Goal: Task Accomplishment & Management: Use online tool/utility

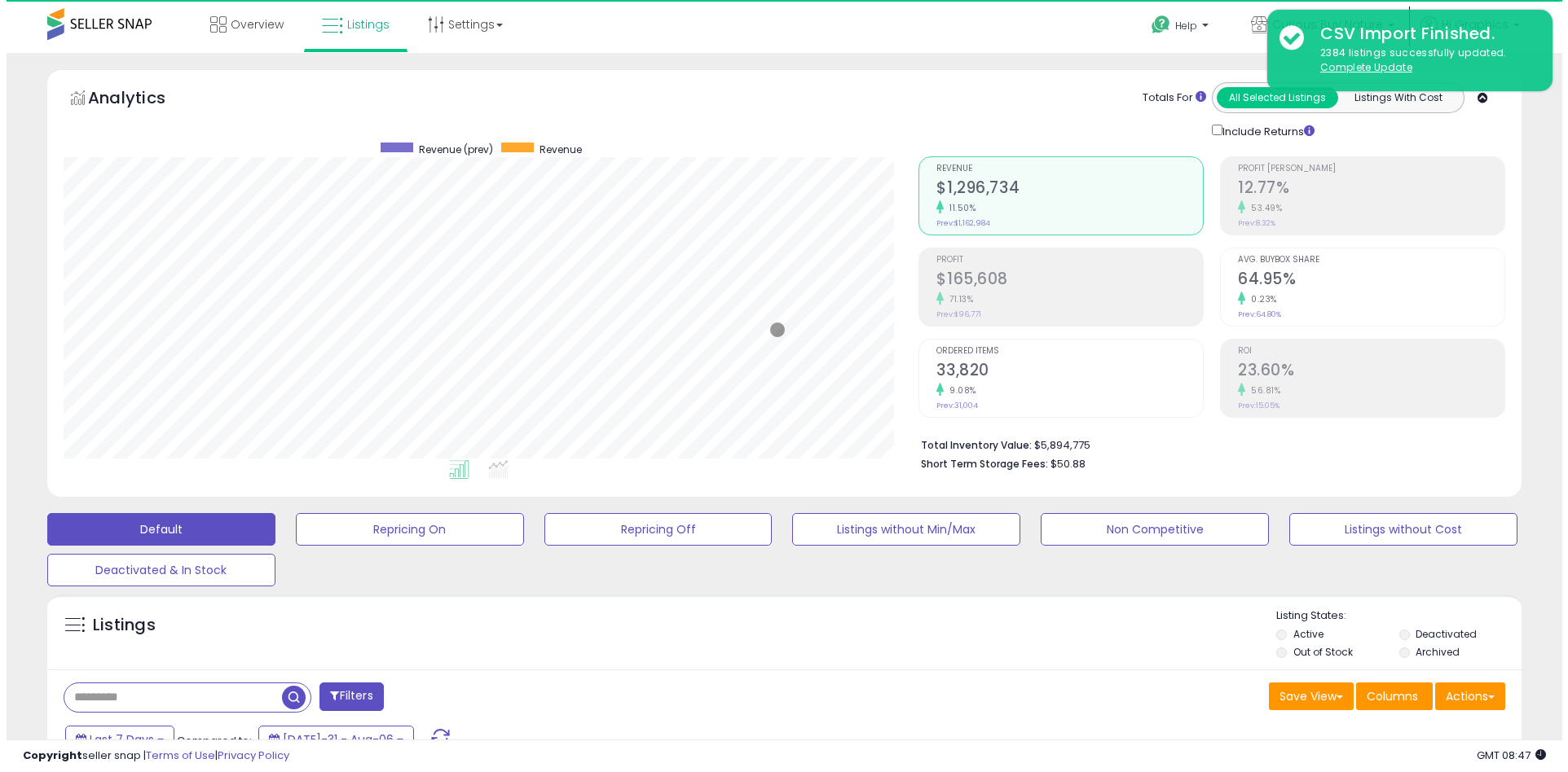
scroll to position [334, 856]
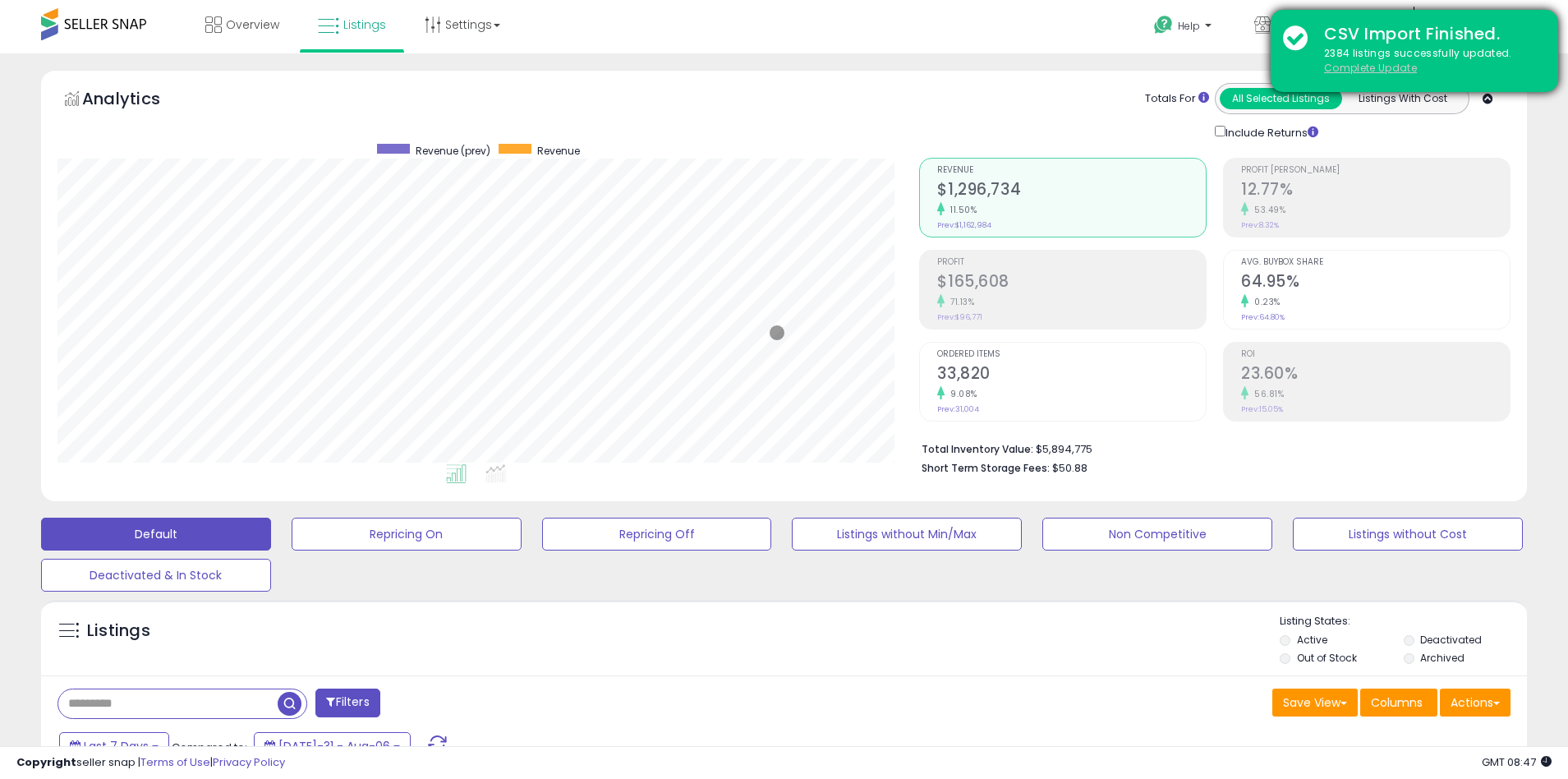
click at [1370, 68] on u "Complete Update" at bounding box center [1370, 67] width 93 height 14
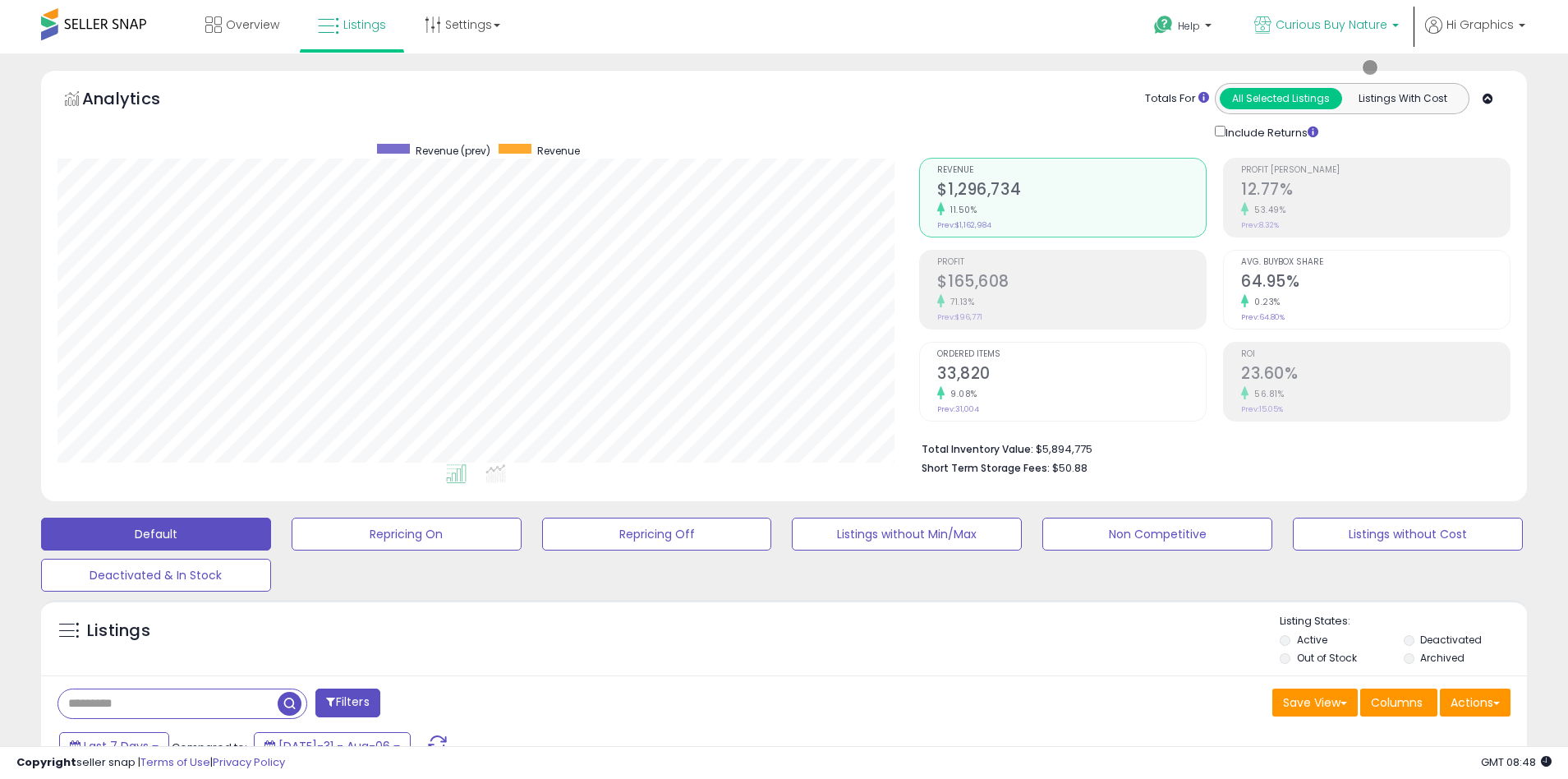
click at [1335, 24] on span "Curious Buy Nature" at bounding box center [1331, 24] width 112 height 16
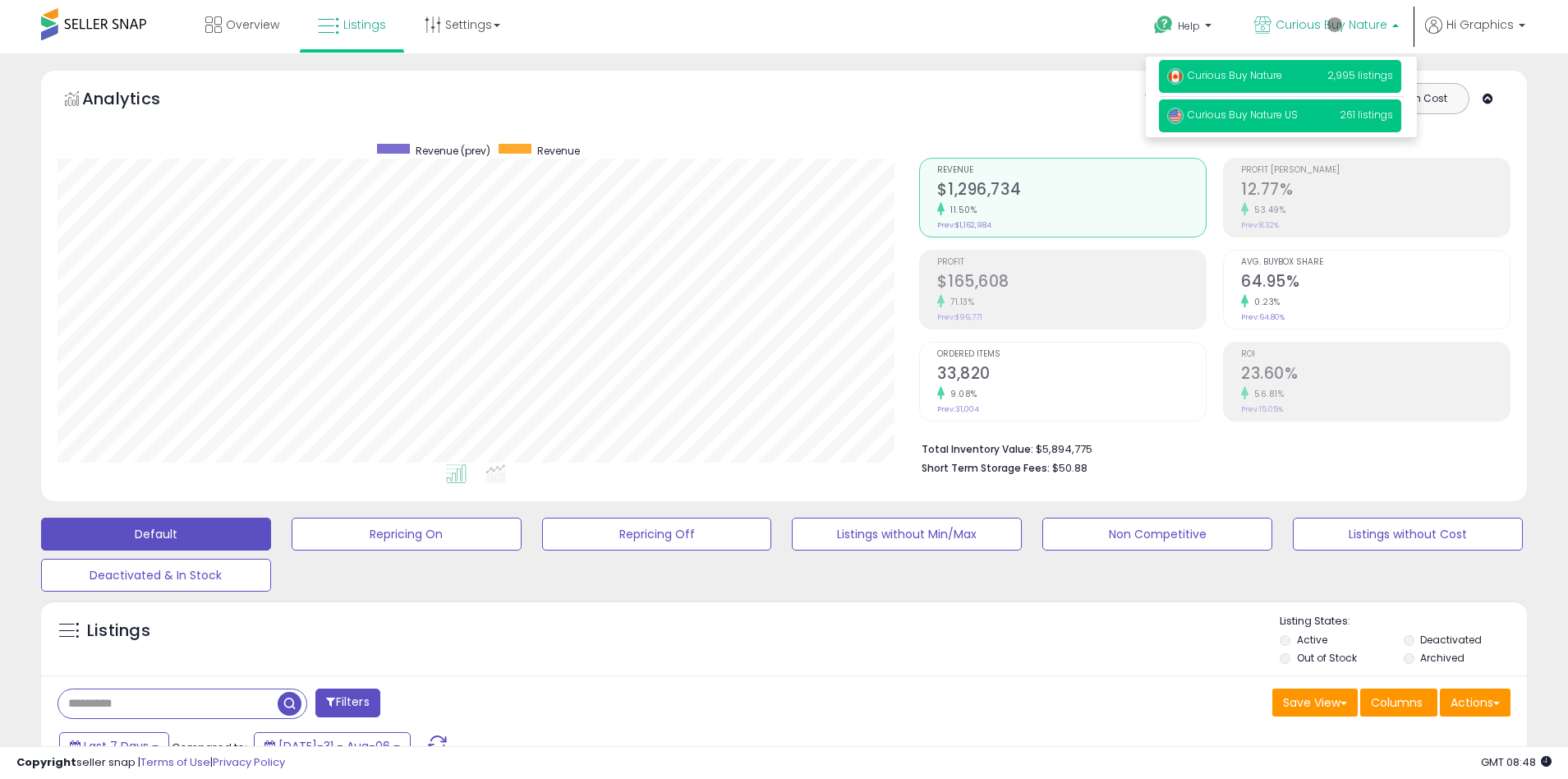
click at [1281, 116] on span "Curious Buy Nature US" at bounding box center [1232, 114] width 131 height 14
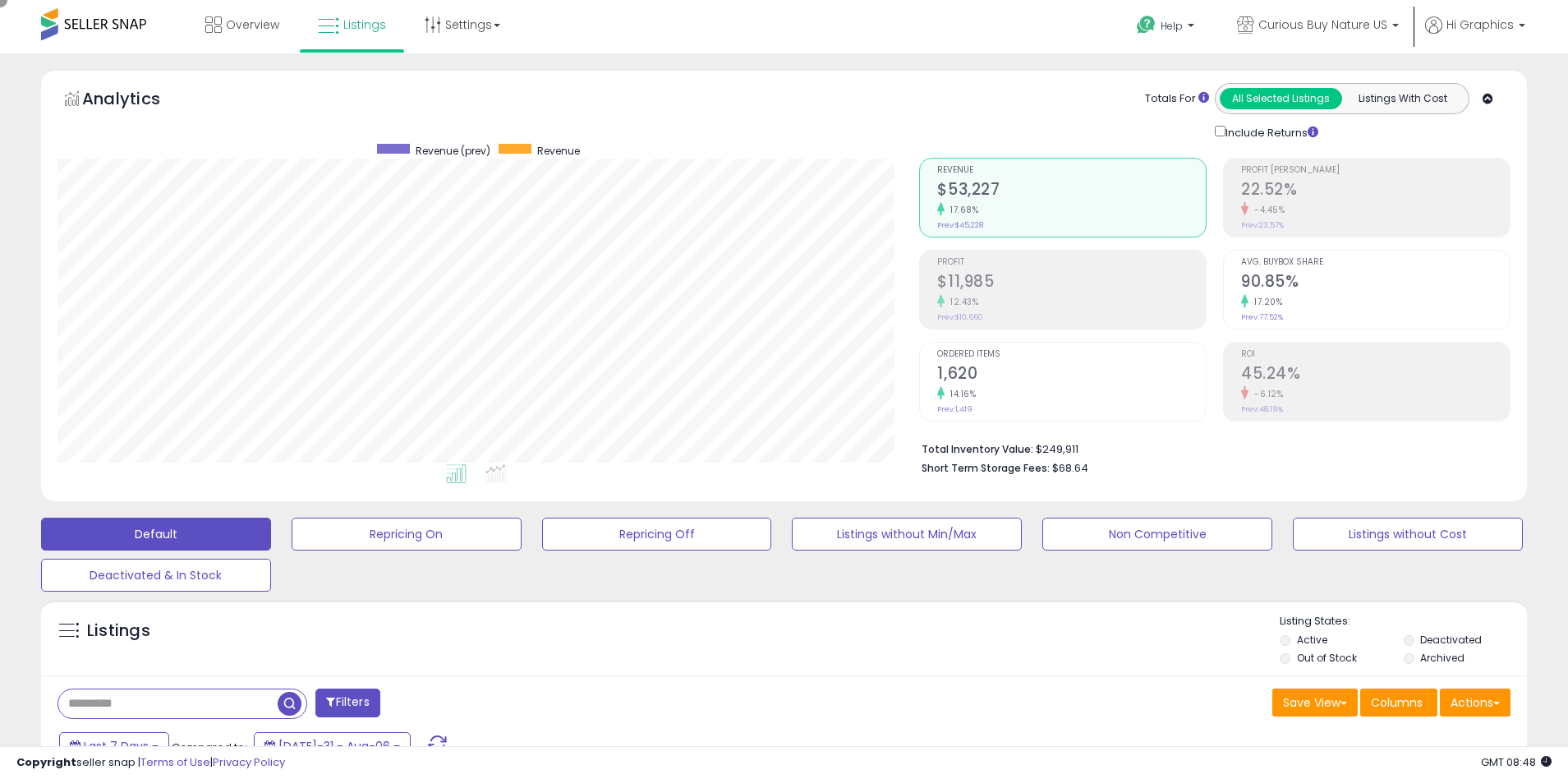
scroll to position [312, 0]
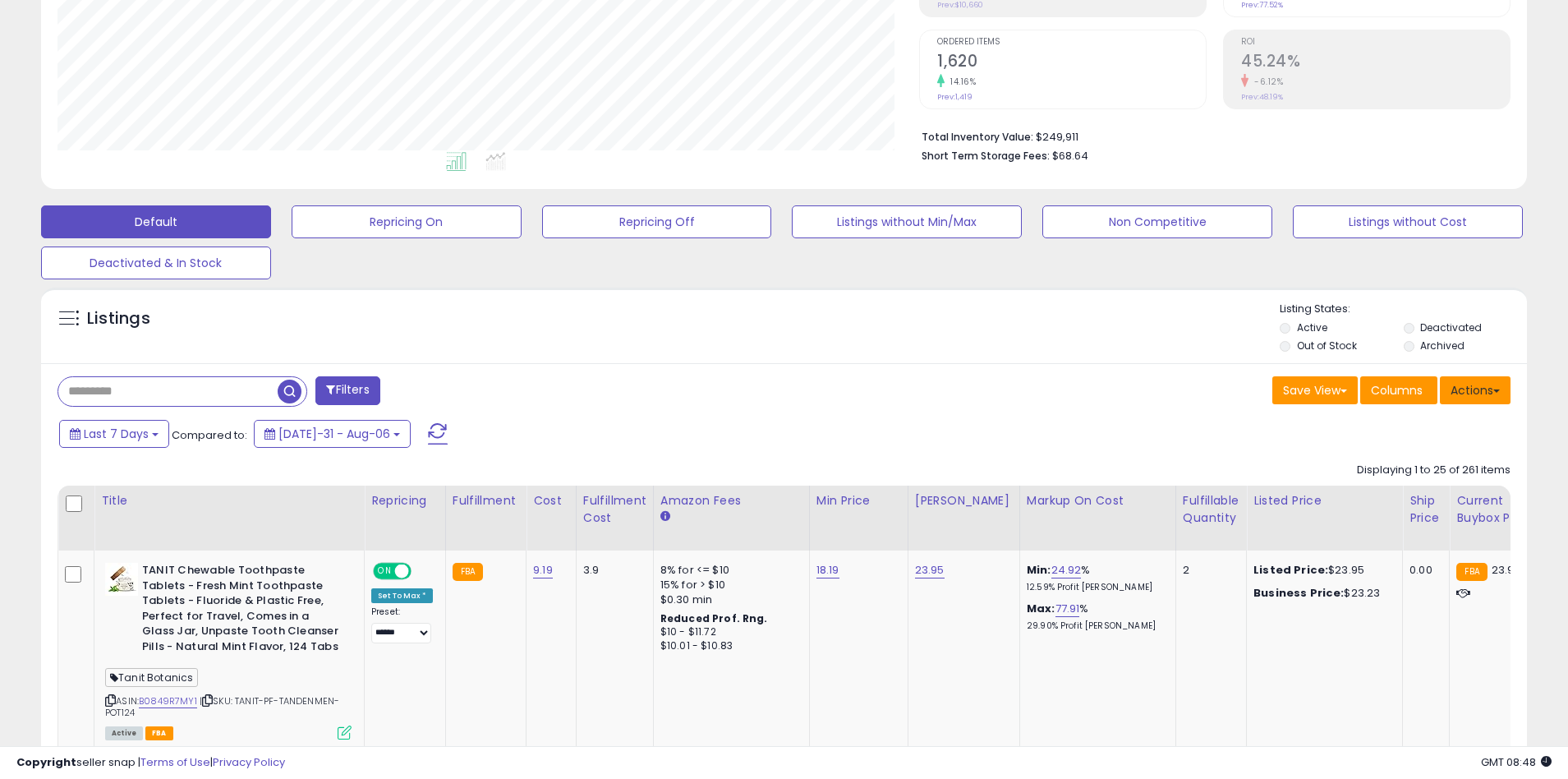
click at [1475, 390] on button "Actions" at bounding box center [1475, 390] width 70 height 28
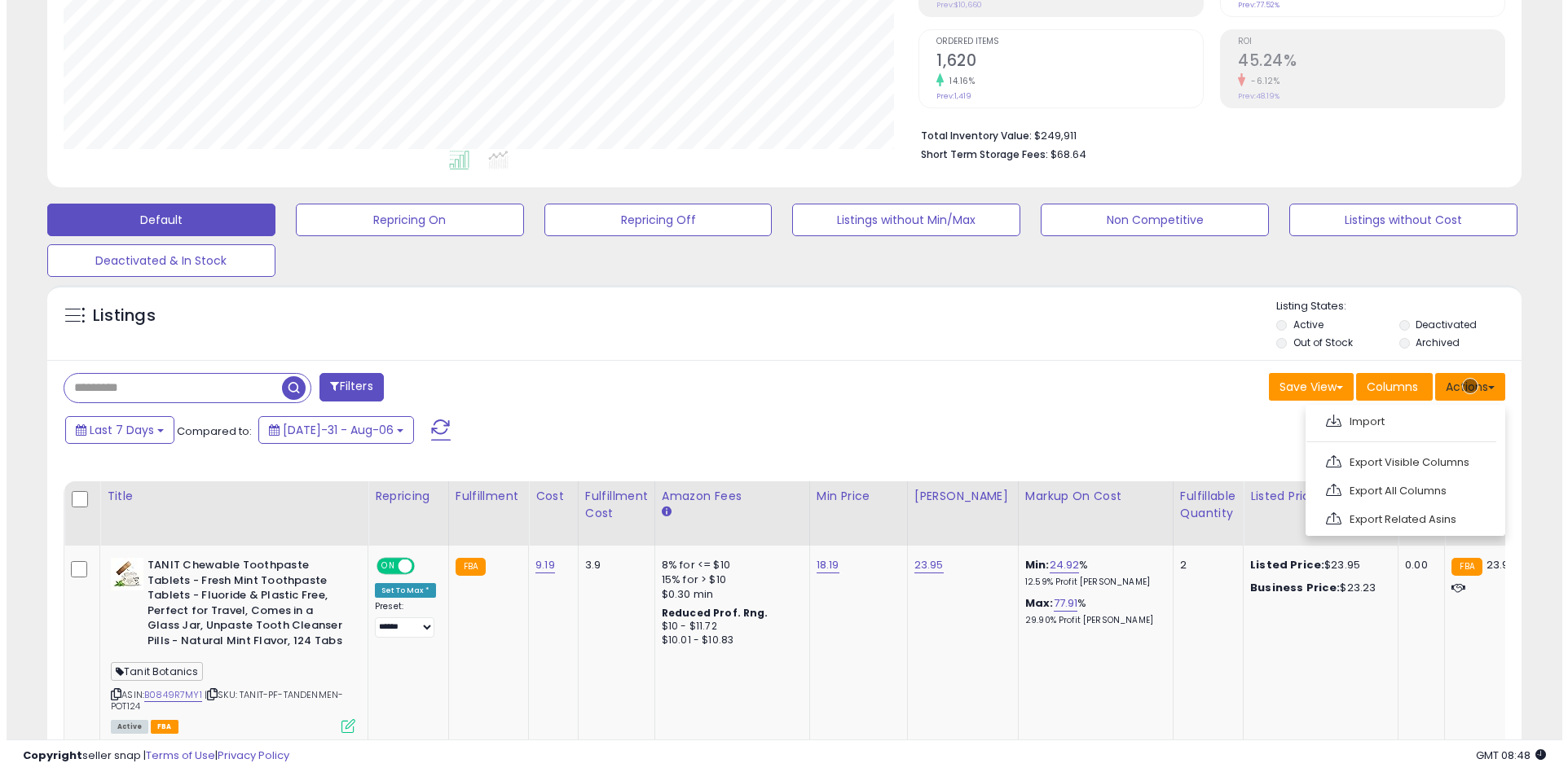
scroll to position [345, 0]
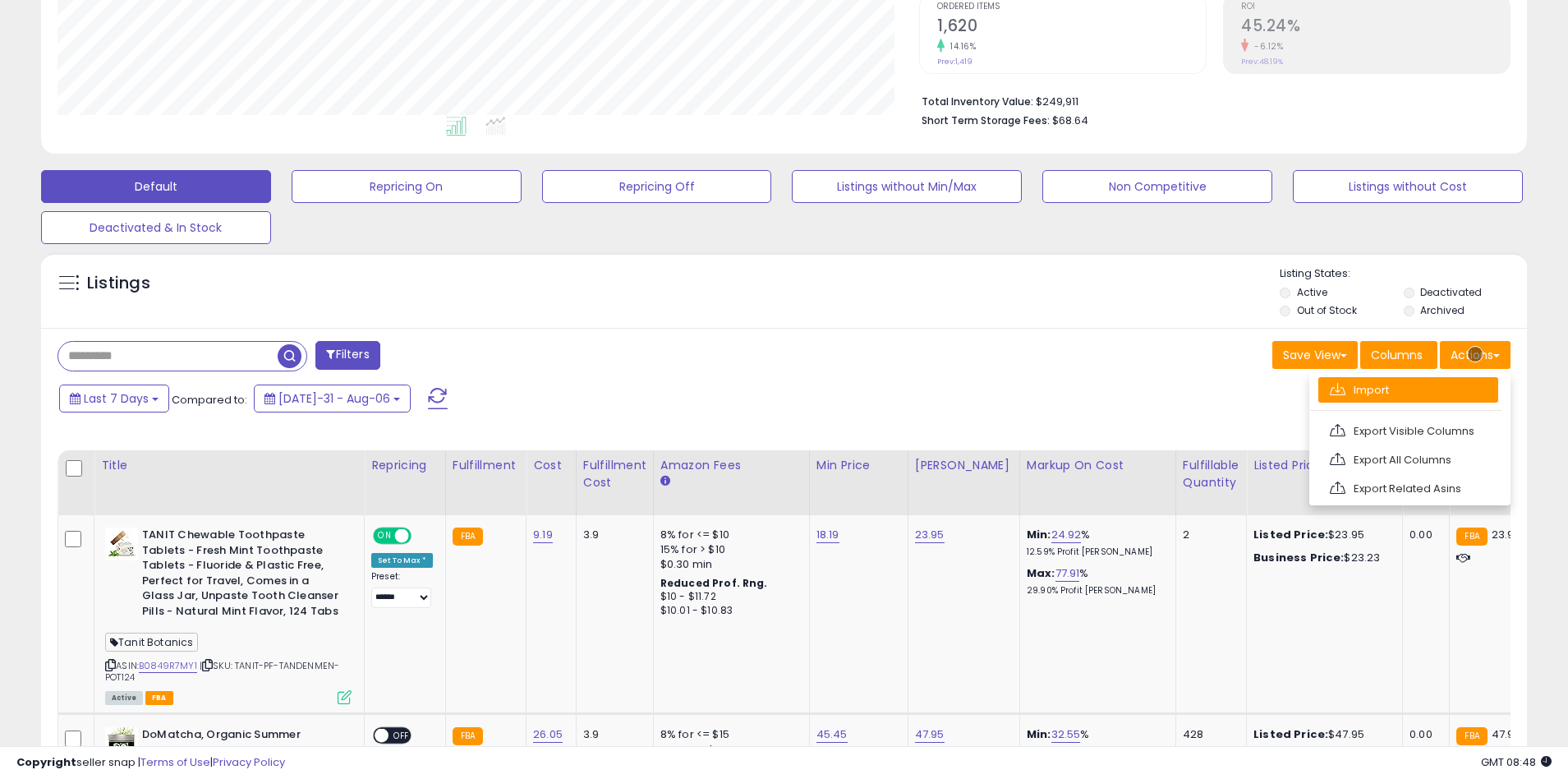
click at [1408, 390] on link "Import" at bounding box center [1408, 390] width 180 height 25
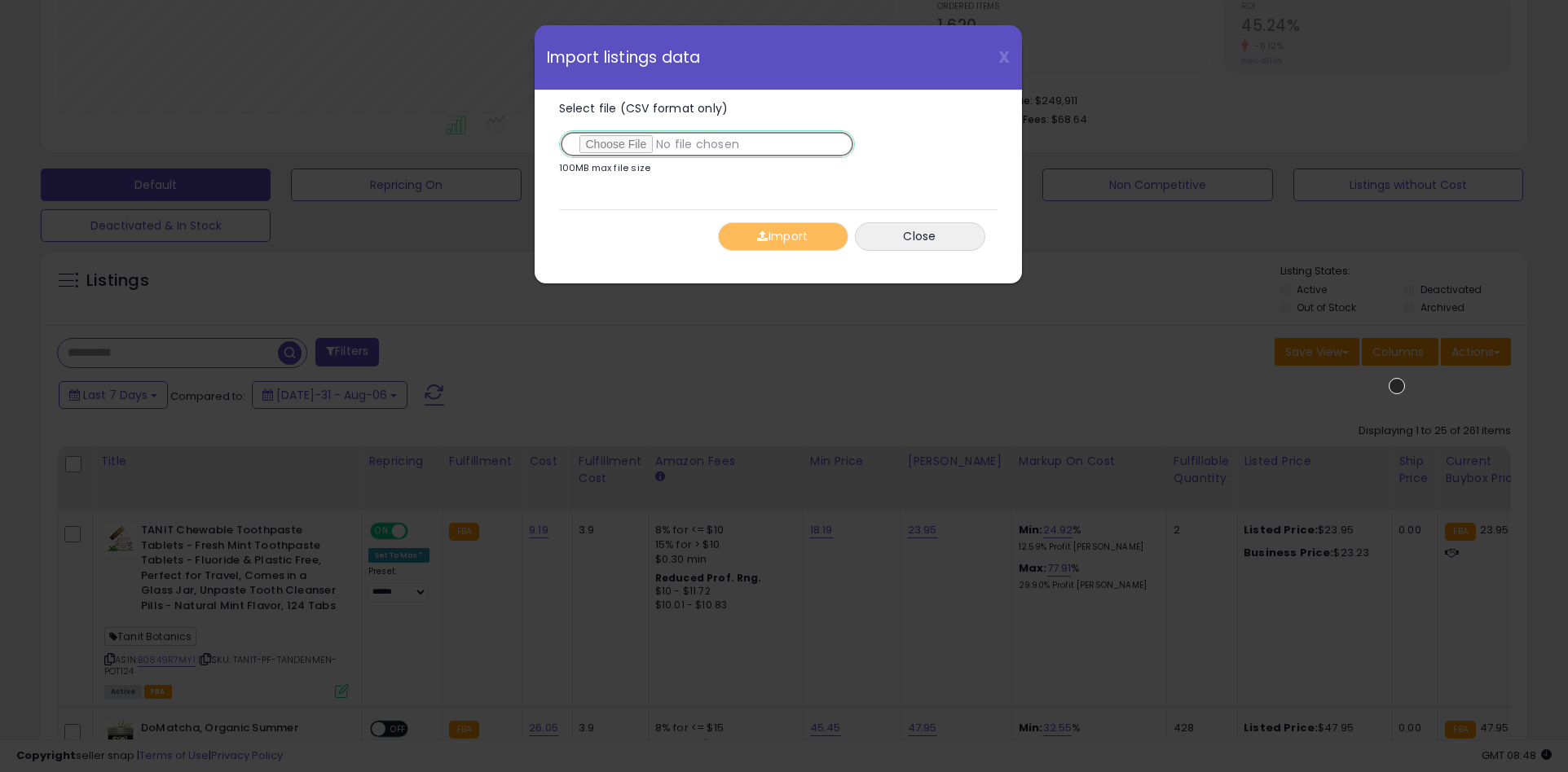
click at [704, 144] on input "Select file (CSV format only)" at bounding box center [706, 144] width 296 height 28
type input "**********"
click at [782, 236] on button "Import" at bounding box center [783, 237] width 131 height 29
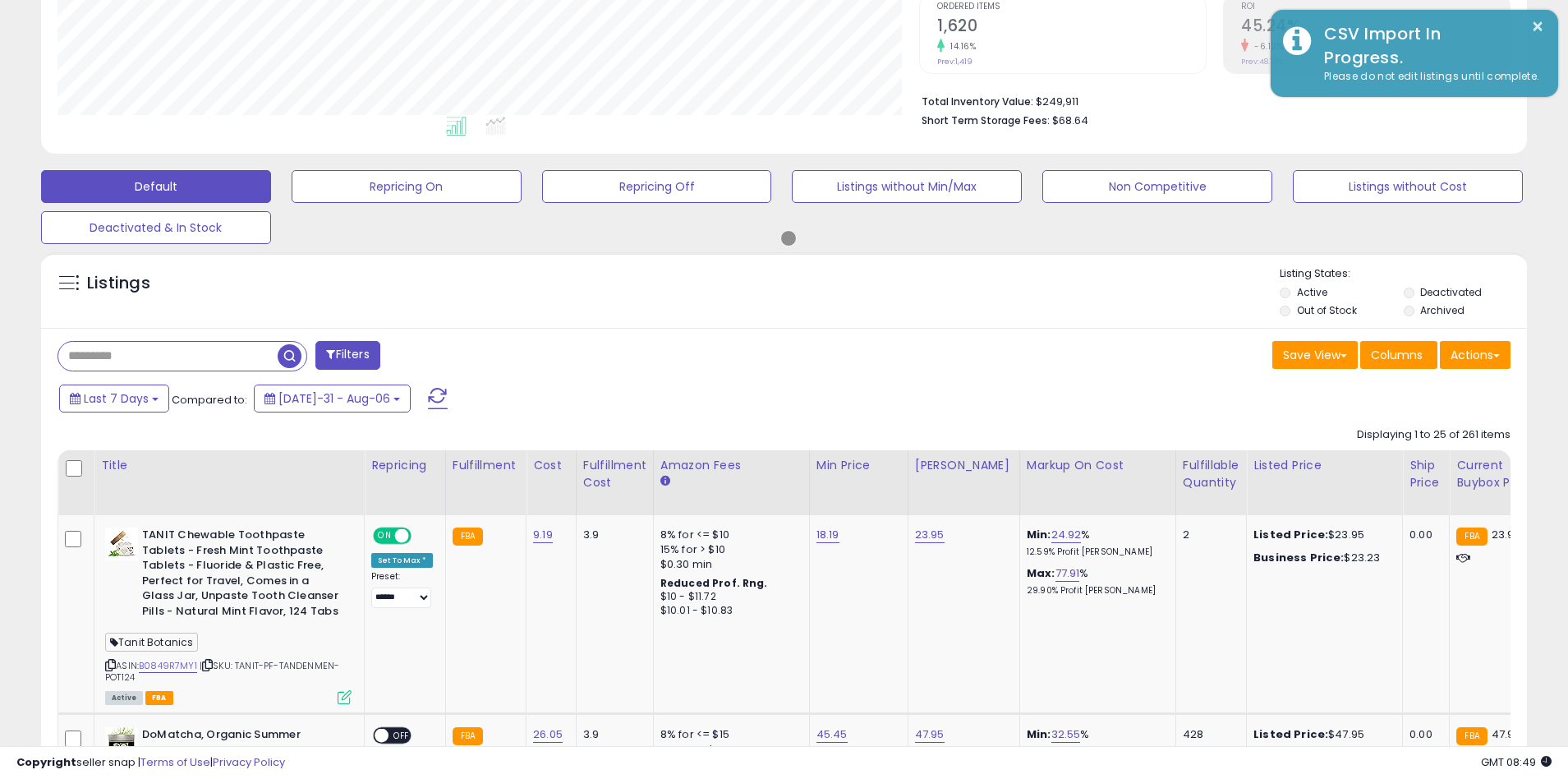
scroll to position [821435, 820480]
